Goal: Task Accomplishment & Management: Use online tool/utility

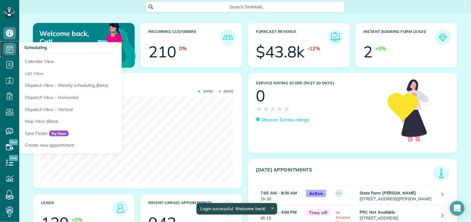
scroll to position [86, 194]
click at [16, 47] on link "Scheduling" at bounding box center [9, 49] width 19 height 16
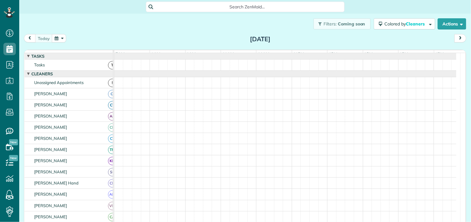
scroll to position [2, 2]
click at [59, 38] on button "button" at bounding box center [59, 38] width 14 height 8
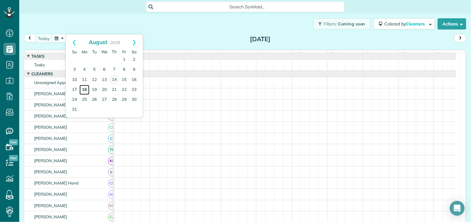
click at [84, 89] on link "18" at bounding box center [84, 90] width 10 height 10
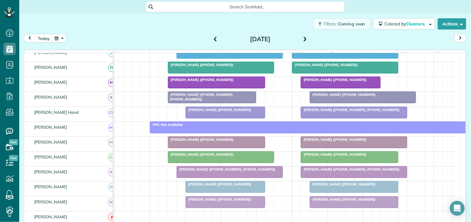
scroll to position [172, 0]
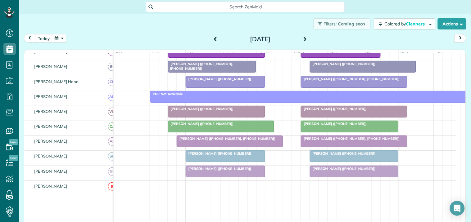
click at [303, 39] on span at bounding box center [304, 40] width 7 height 6
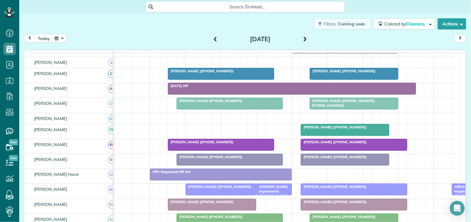
scroll to position [61, 0]
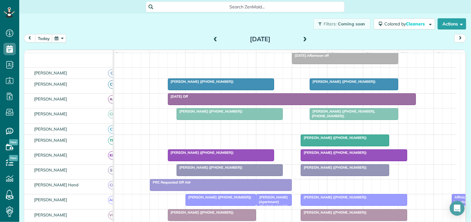
click at [303, 38] on span at bounding box center [304, 40] width 7 height 6
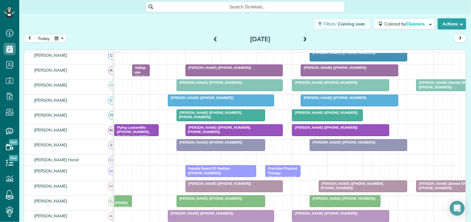
scroll to position [0, 0]
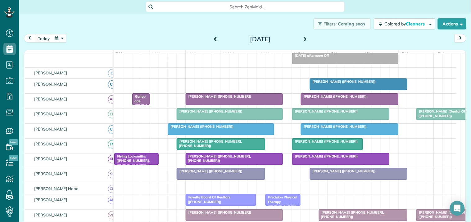
click at [212, 40] on span at bounding box center [215, 40] width 7 height 6
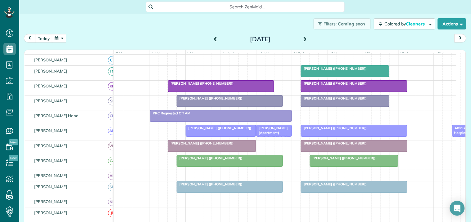
click at [302, 37] on span at bounding box center [304, 40] width 7 height 6
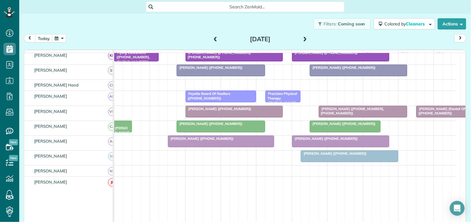
click at [302, 38] on span at bounding box center [304, 40] width 7 height 6
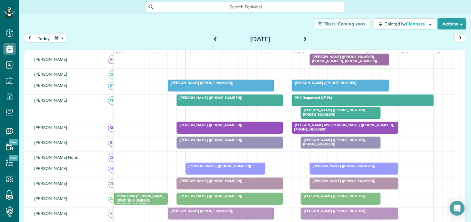
click at [303, 37] on span at bounding box center [304, 40] width 7 height 6
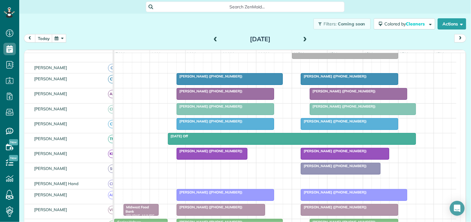
click at [212, 36] on span at bounding box center [215, 39] width 7 height 9
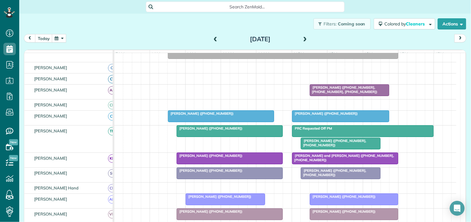
click at [301, 37] on span at bounding box center [304, 40] width 7 height 6
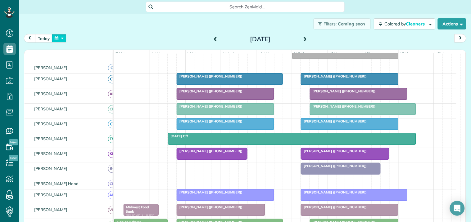
click at [63, 40] on button "button" at bounding box center [59, 38] width 14 height 8
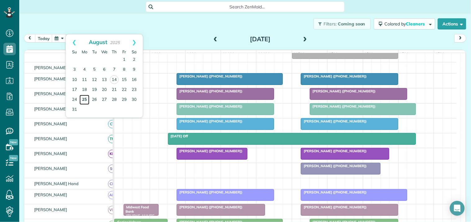
click at [84, 99] on link "25" at bounding box center [84, 100] width 10 height 10
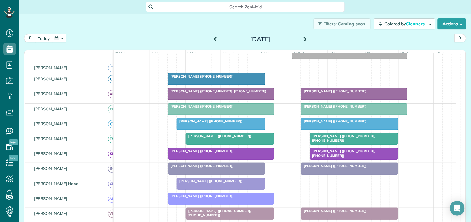
click at [303, 37] on span at bounding box center [304, 40] width 7 height 6
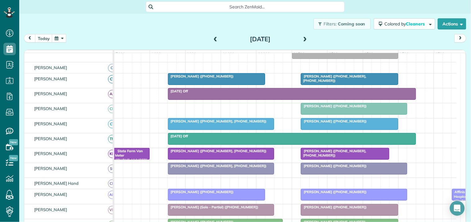
click at [303, 38] on span at bounding box center [304, 40] width 7 height 6
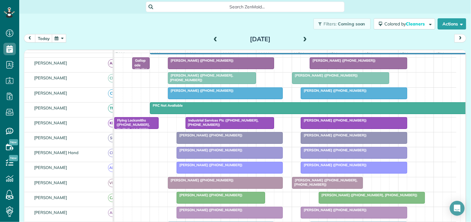
click at [302, 39] on span at bounding box center [304, 40] width 7 height 6
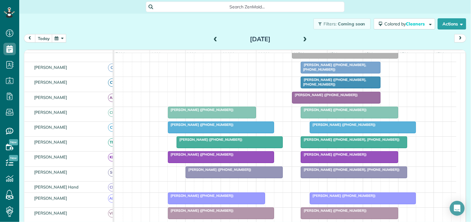
click at [343, 86] on span "Melissa Orme (+14043920319, +16788769253)" at bounding box center [333, 82] width 66 height 9
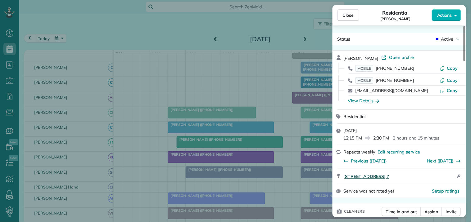
click at [384, 177] on span "34 Muirfield Ct Newnan GA ?" at bounding box center [365, 176] width 45 height 6
click at [346, 16] on span "Close" at bounding box center [347, 15] width 11 height 6
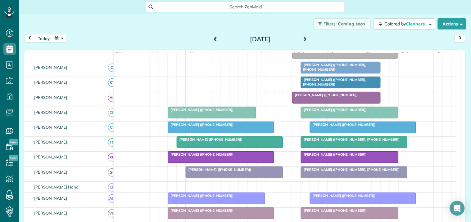
click at [305, 38] on span at bounding box center [304, 40] width 7 height 6
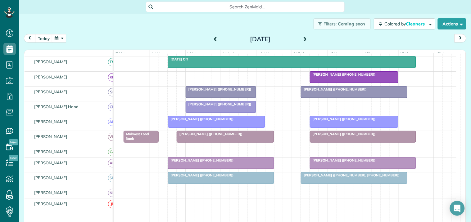
scroll to position [67, 0]
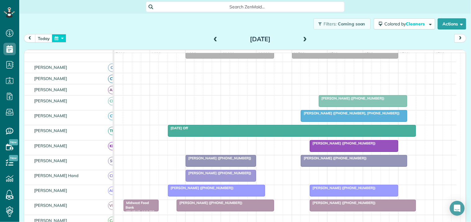
click at [66, 36] on button "button" at bounding box center [59, 38] width 14 height 8
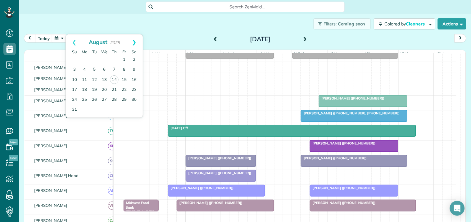
click at [135, 42] on link "Next" at bounding box center [134, 42] width 17 height 16
click at [85, 58] on link "1" at bounding box center [84, 60] width 10 height 10
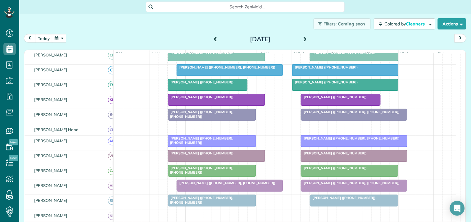
scroll to position [148, 0]
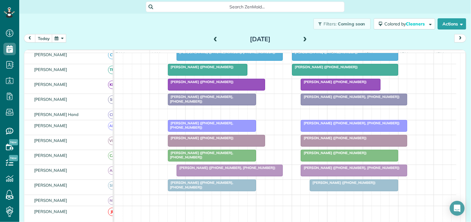
click at [217, 159] on span "Ed Roberts (+19196563850, +14703823629)" at bounding box center [200, 155] width 66 height 9
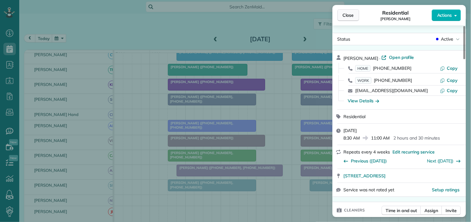
click at [355, 15] on button "Close" at bounding box center [348, 15] width 22 height 12
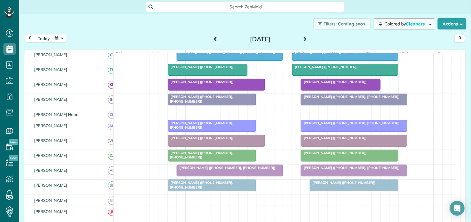
click at [395, 22] on span "Colored by Cleaners" at bounding box center [405, 24] width 42 height 6
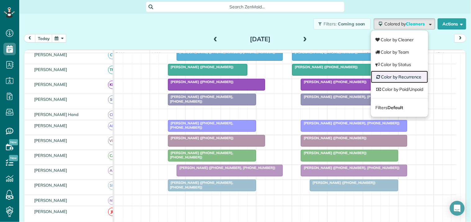
click at [396, 76] on link "Color by Recurrence" at bounding box center [399, 77] width 57 height 12
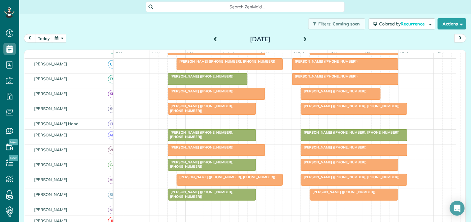
scroll to position [79, 0]
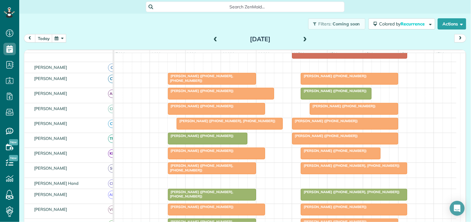
click at [303, 39] on span at bounding box center [304, 40] width 7 height 6
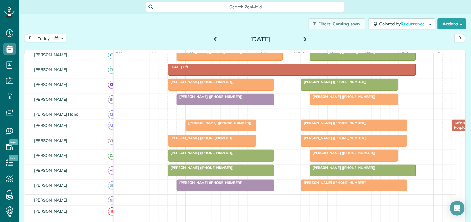
scroll to position [67, 0]
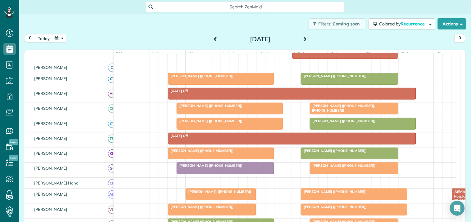
click at [303, 38] on span at bounding box center [304, 40] width 7 height 6
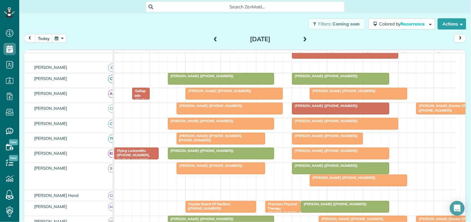
scroll to position [97, 0]
click at [303, 37] on span at bounding box center [304, 40] width 7 height 6
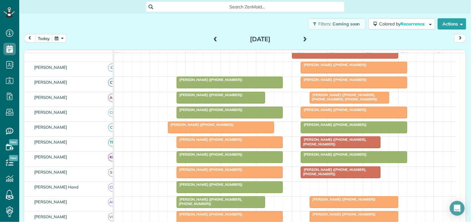
click at [302, 38] on span at bounding box center [304, 40] width 7 height 6
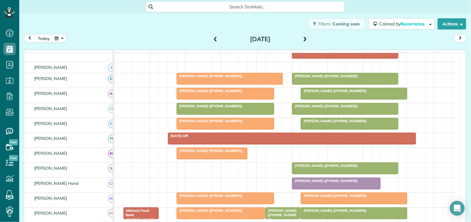
click at [48, 40] on button "today" at bounding box center [43, 38] width 17 height 8
